Goal: Information Seeking & Learning: Learn about a topic

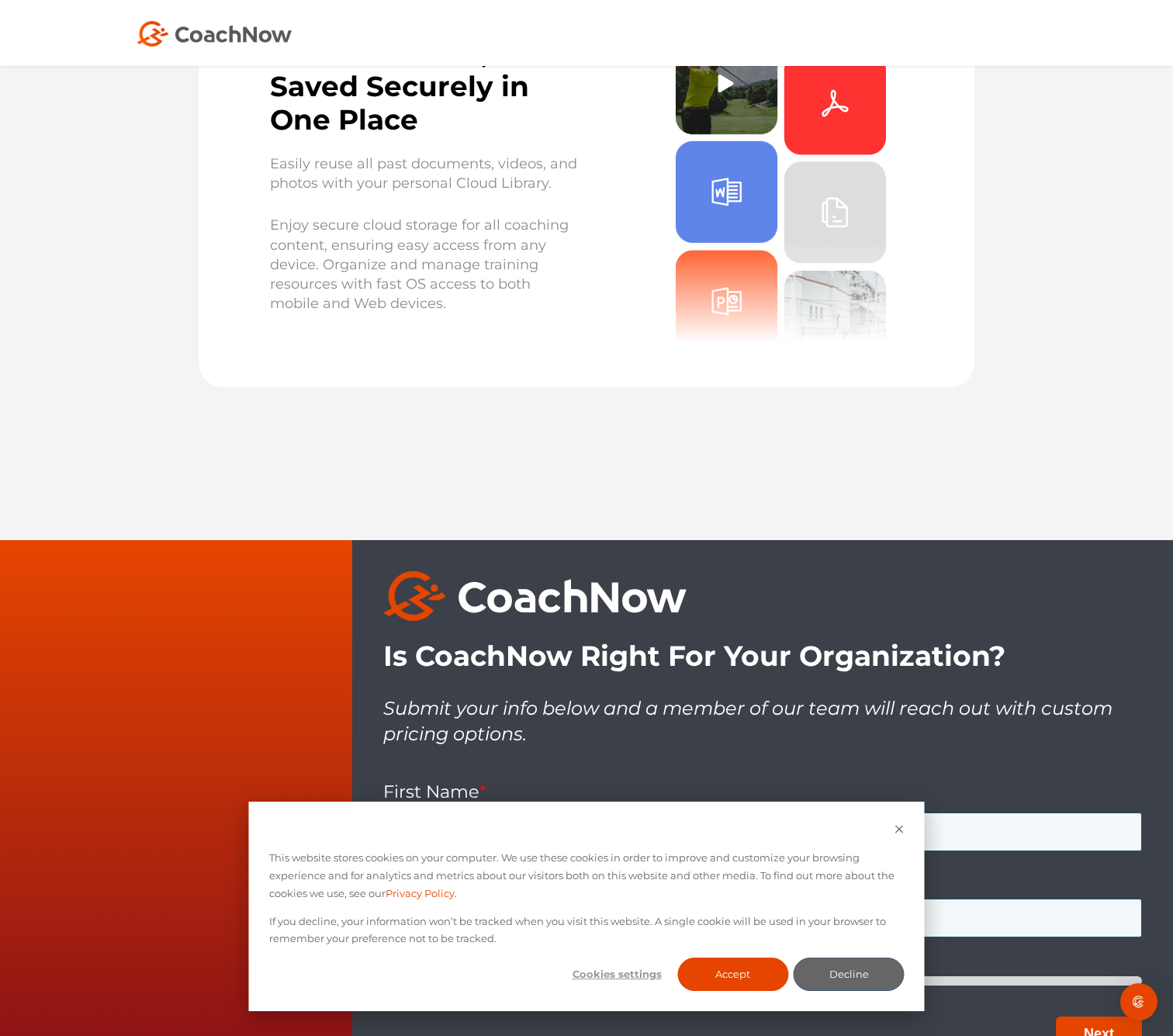
scroll to position [5798, 0]
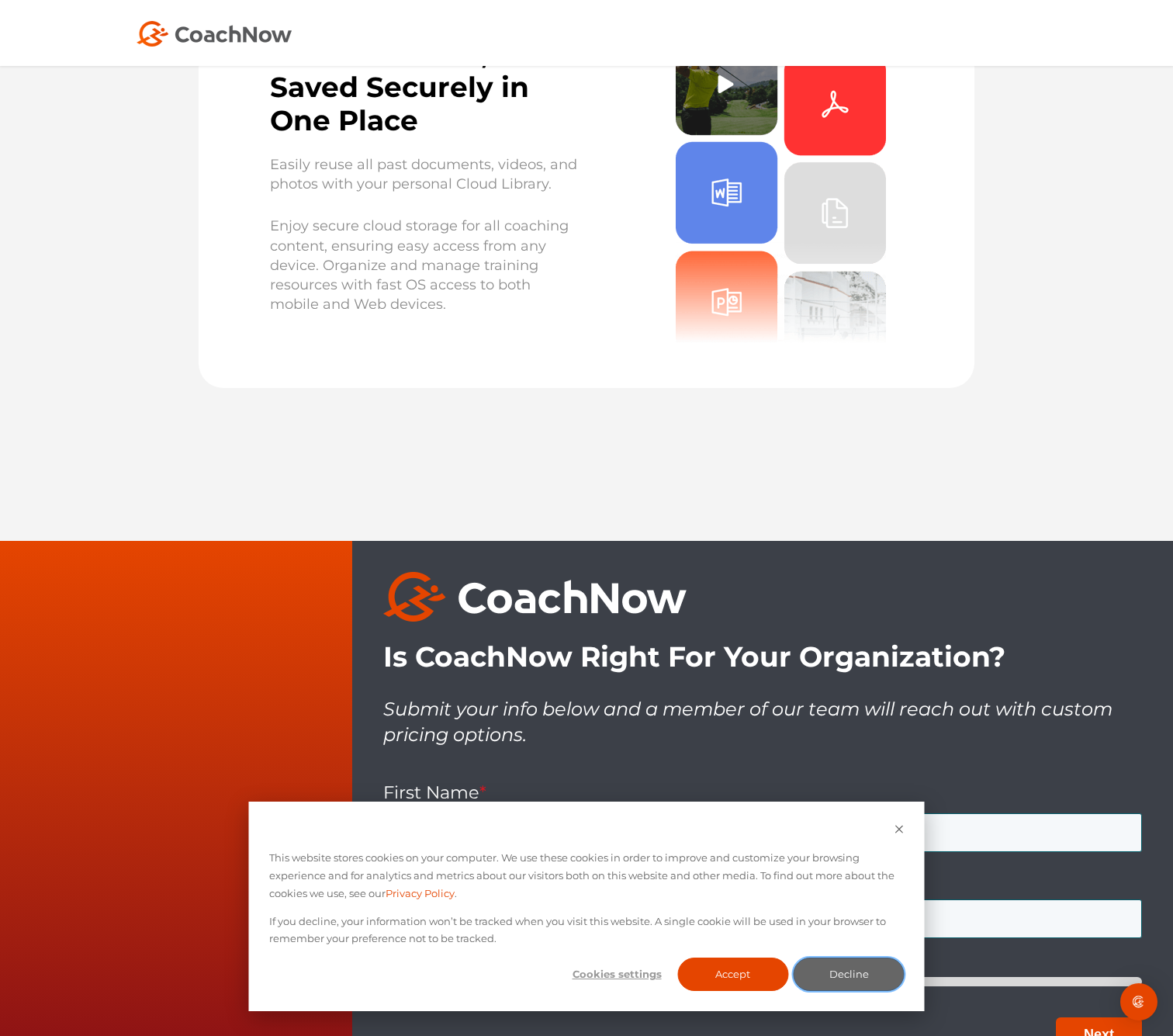
click at [857, 969] on button "Decline" at bounding box center [849, 974] width 111 height 34
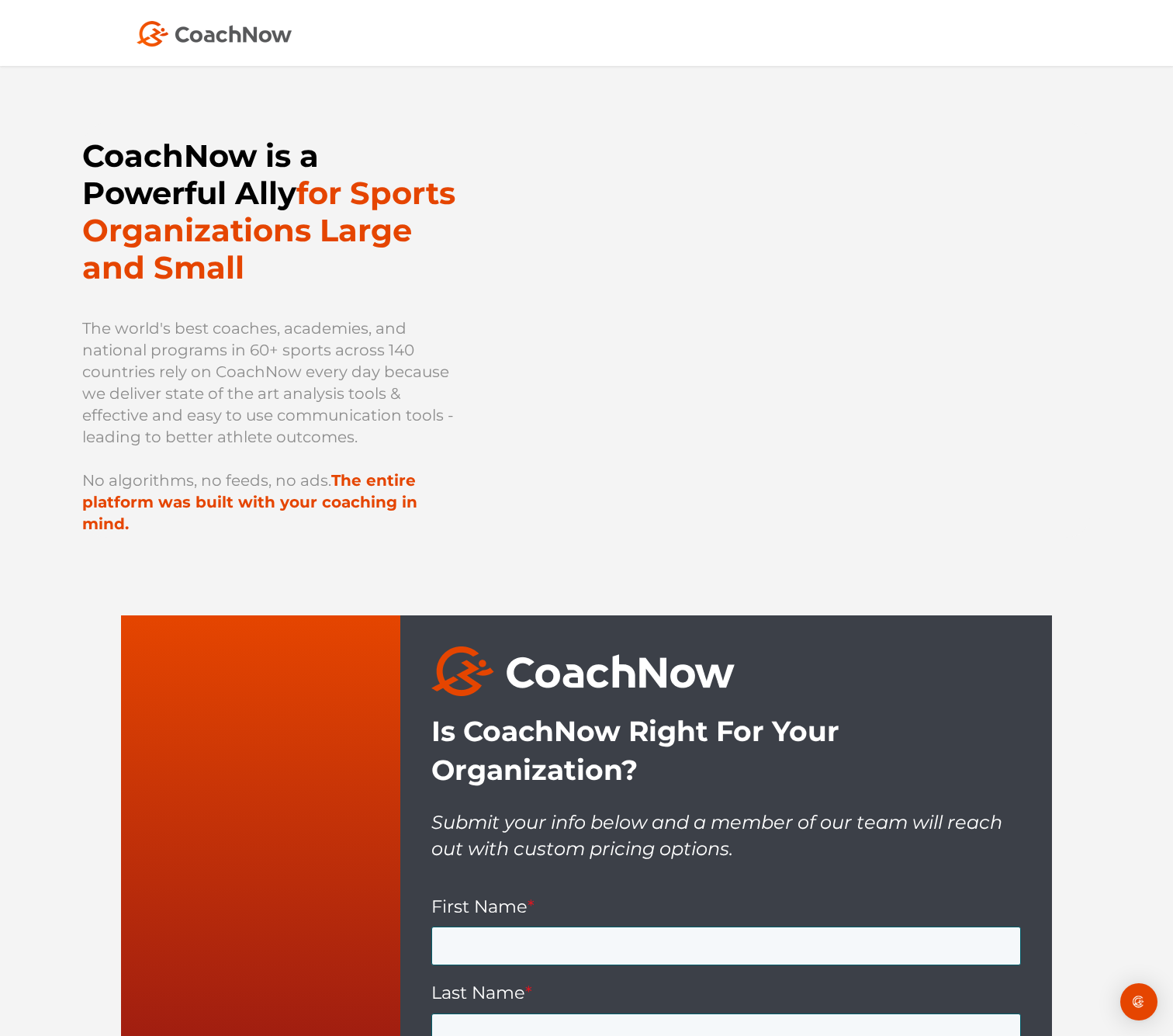
scroll to position [0, 0]
click at [229, 42] on img at bounding box center [215, 33] width 156 height 25
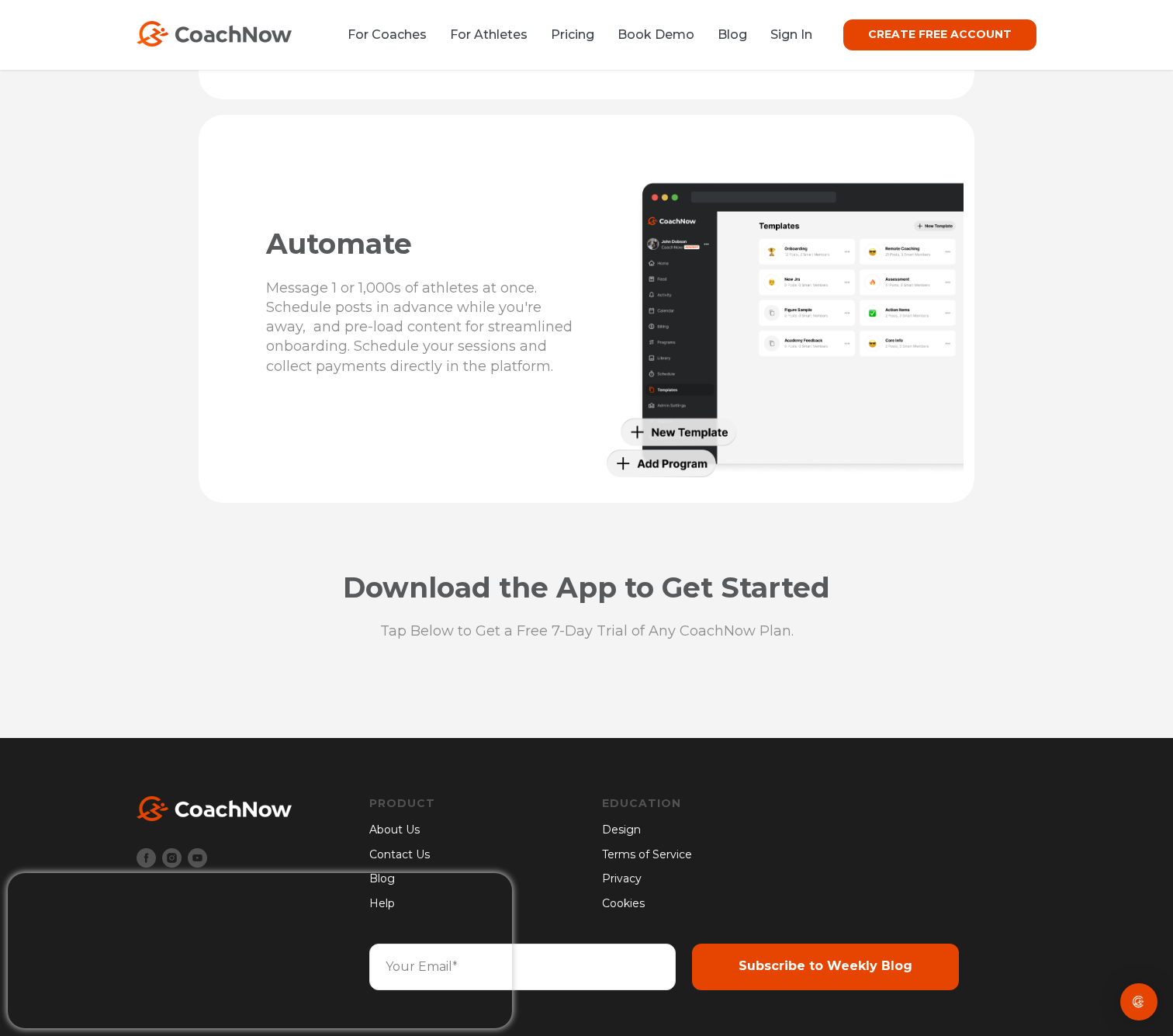
scroll to position [3770, 0]
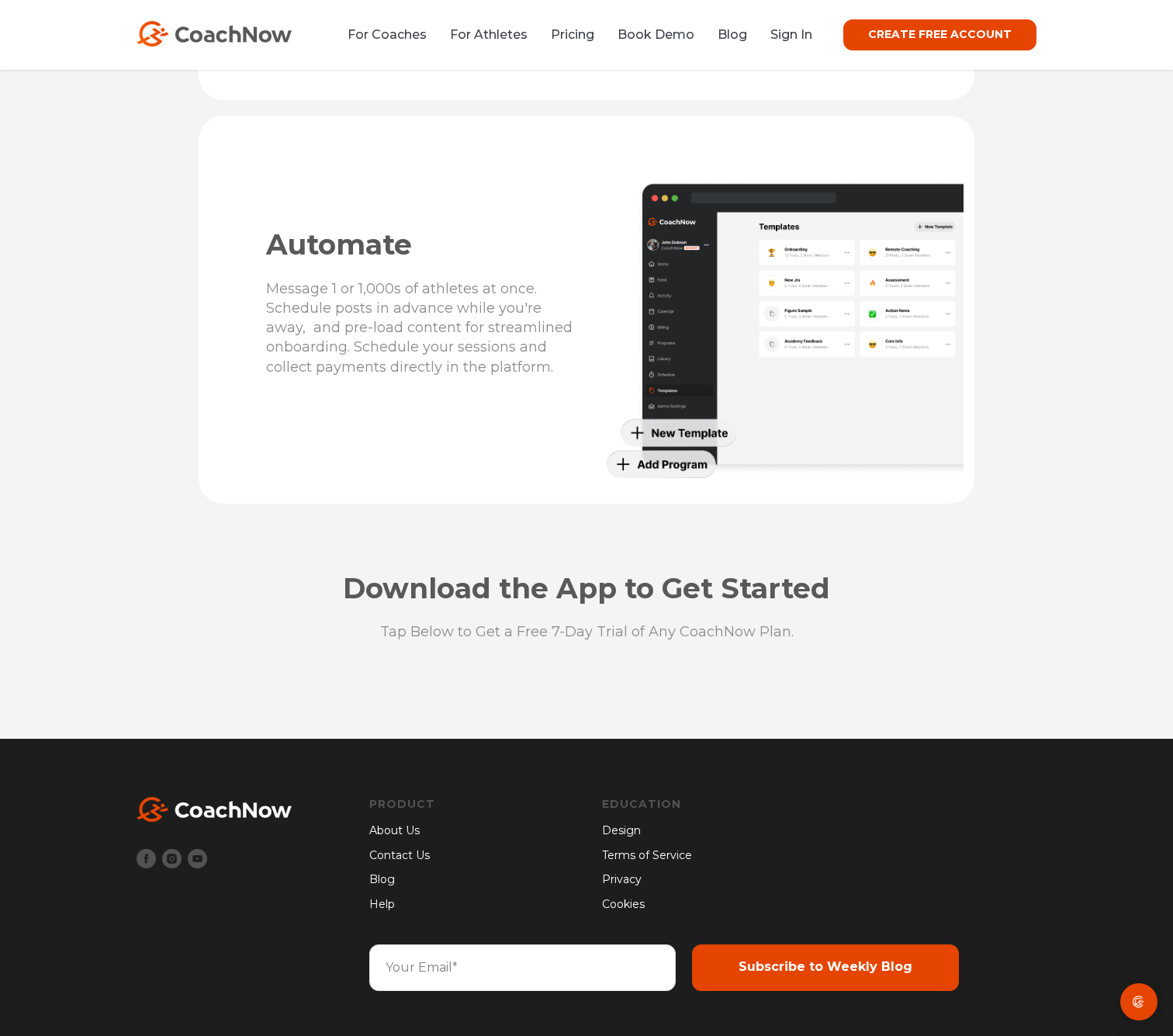
click at [423, 855] on link "Contact Us" at bounding box center [402, 855] width 66 height 17
click at [401, 834] on link "About Us" at bounding box center [402, 831] width 66 height 17
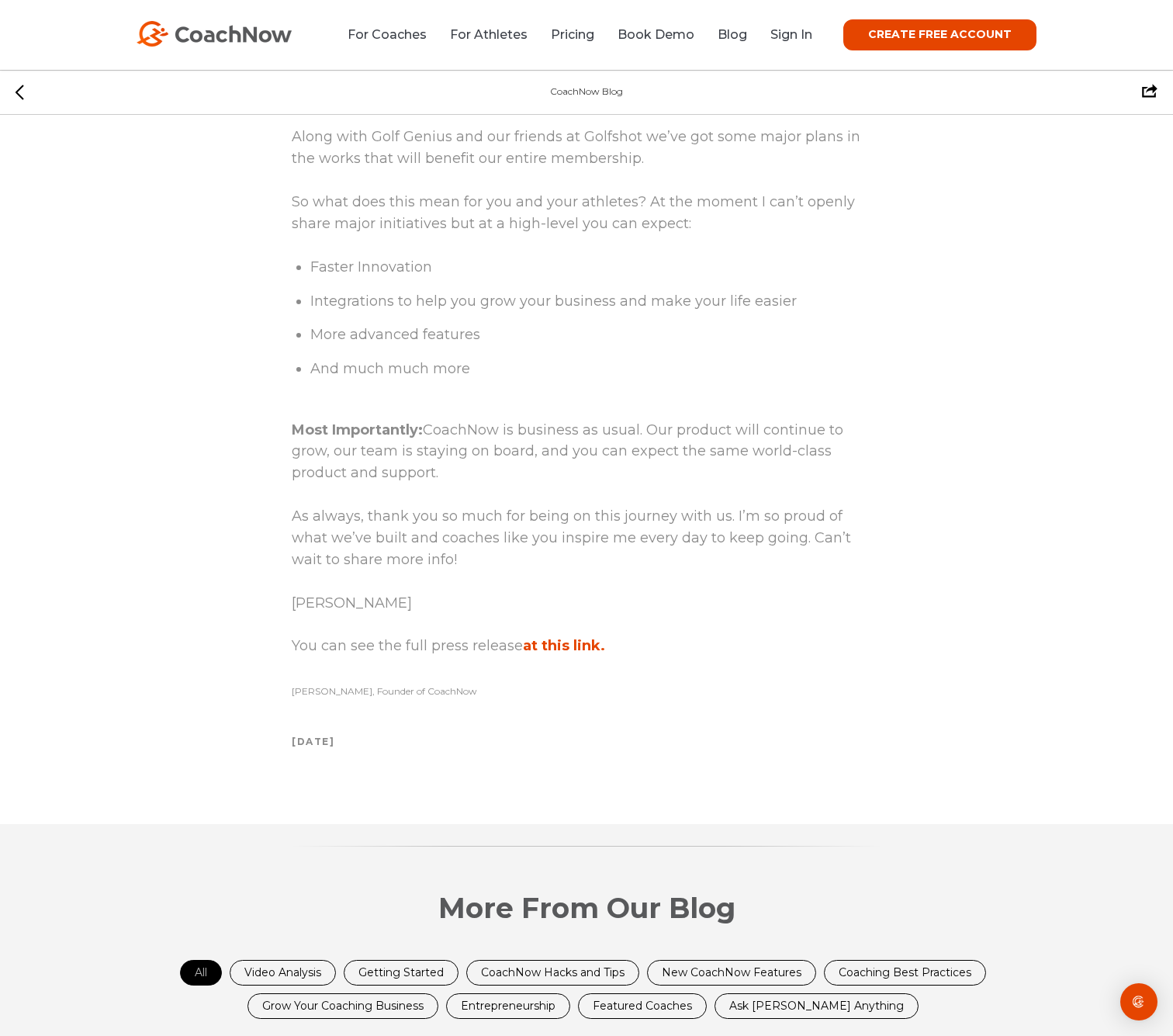
scroll to position [959, 0]
